Goal: Information Seeking & Learning: Learn about a topic

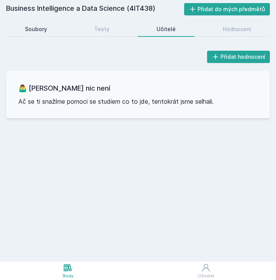
click at [39, 26] on div "Soubory" at bounding box center [36, 29] width 22 height 8
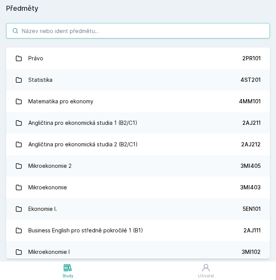
click at [53, 27] on input "search" at bounding box center [138, 30] width 264 height 15
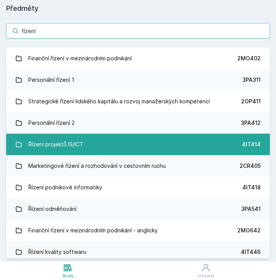
type input "řízení"
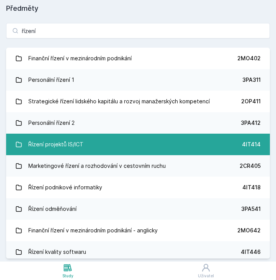
click at [63, 145] on div "Řízení projektů IS/ICT" at bounding box center [55, 144] width 55 height 15
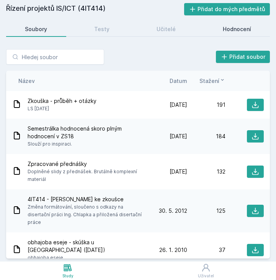
click at [229, 31] on div "Hodnocení" at bounding box center [237, 29] width 28 height 8
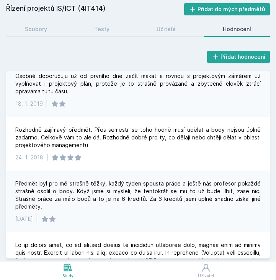
scroll to position [638, 0]
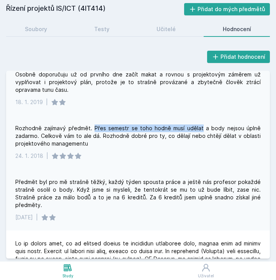
drag, startPoint x: 95, startPoint y: 120, endPoint x: 204, endPoint y: 117, distance: 108.5
click at [204, 124] on div "Rozhodně zajímavý předmět. Přes semestr se toho hodně musí udělat a body nejsou…" at bounding box center [138, 135] width 246 height 23
click at [147, 124] on div "Rozhodně zajímavý předmět. Přes semestr se toho hodně musí udělat a body nejsou…" at bounding box center [138, 135] width 246 height 23
